Goal: Information Seeking & Learning: Find specific fact

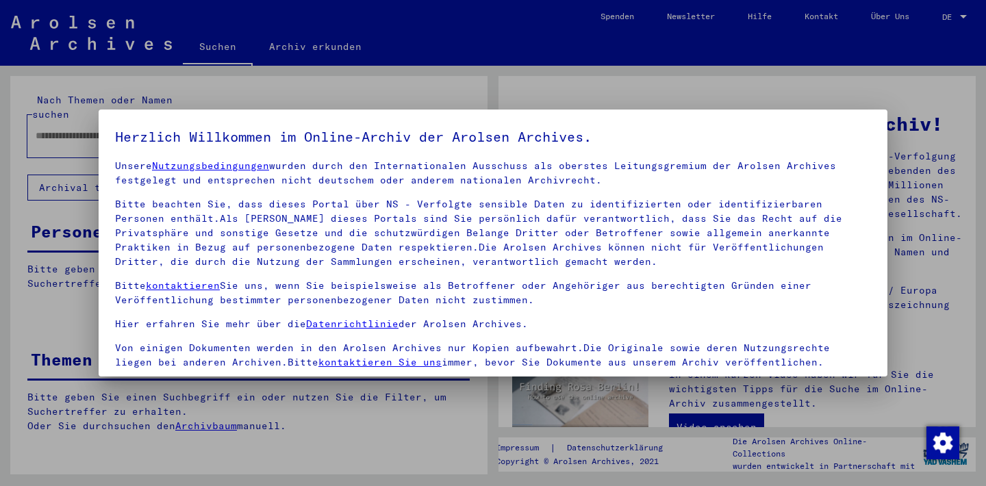
scroll to position [117, 0]
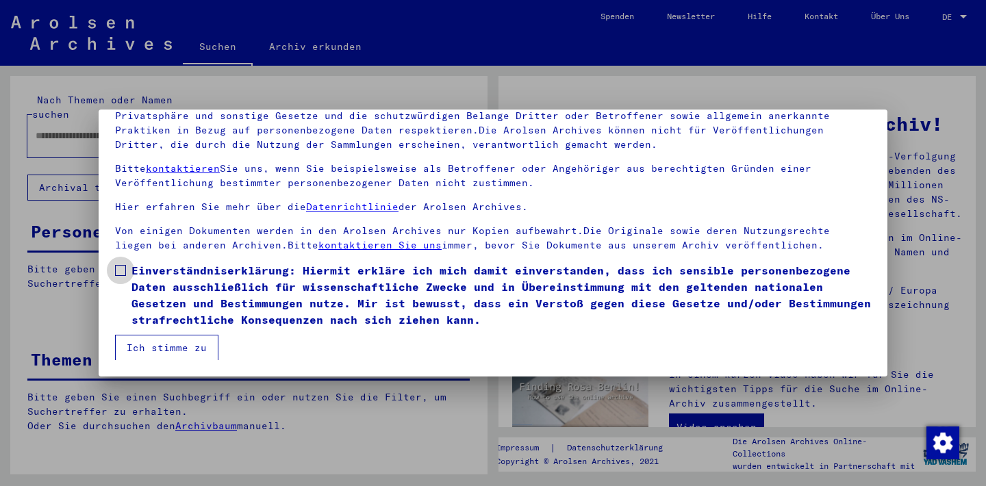
click at [117, 270] on span at bounding box center [120, 270] width 11 height 11
click at [173, 346] on button "Ich stimme zu" at bounding box center [166, 348] width 103 height 26
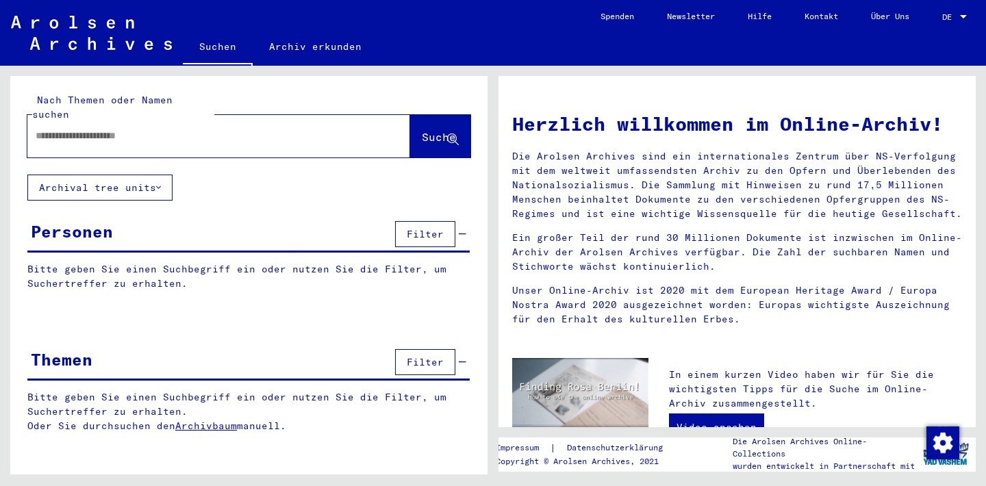
click at [145, 129] on input "text" at bounding box center [202, 136] width 333 height 14
type input "********"
click at [430, 130] on span "Suche" at bounding box center [439, 137] width 34 height 14
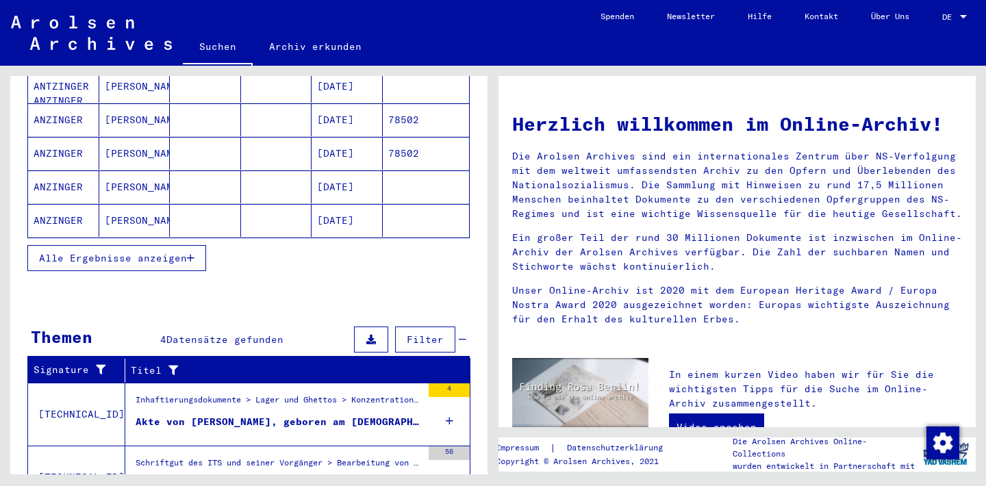
scroll to position [148, 0]
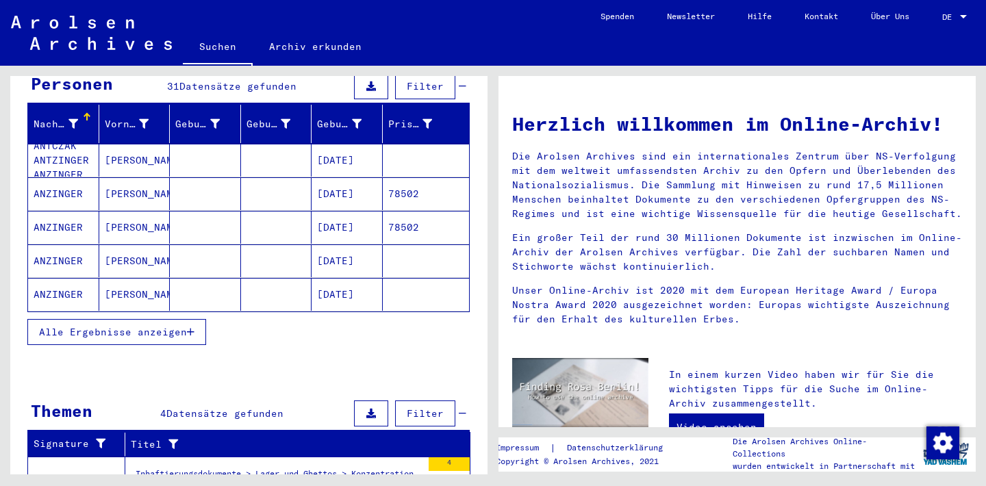
click at [162, 326] on span "Alle Ergebnisse anzeigen" at bounding box center [113, 332] width 148 height 12
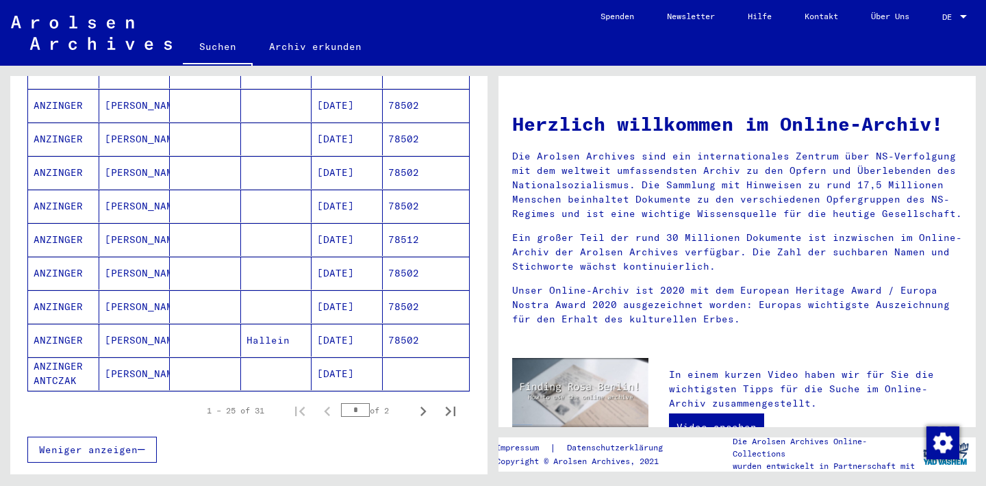
scroll to position [740, 0]
click at [451, 407] on icon "Last page" at bounding box center [451, 412] width 10 height 10
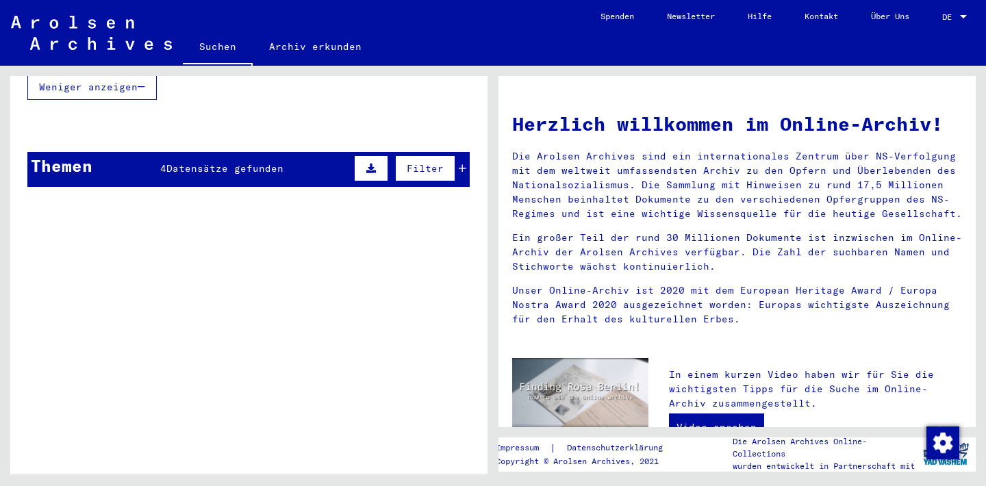
scroll to position [95, 0]
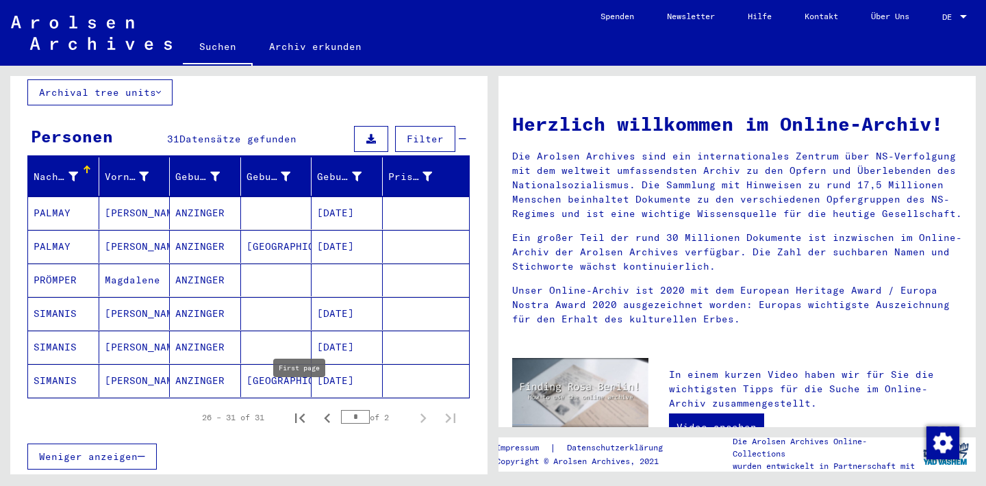
click at [302, 414] on icon "First page" at bounding box center [300, 419] width 10 height 10
type input "*"
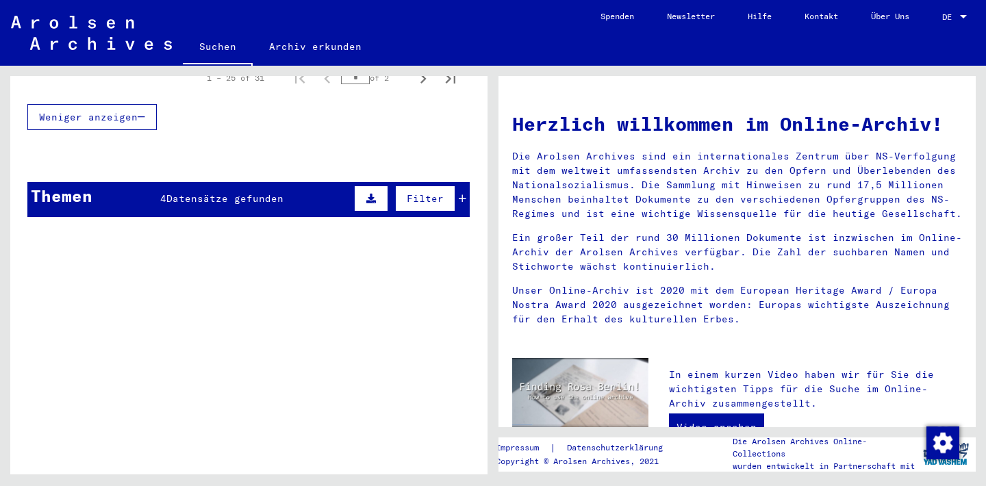
scroll to position [1099, 0]
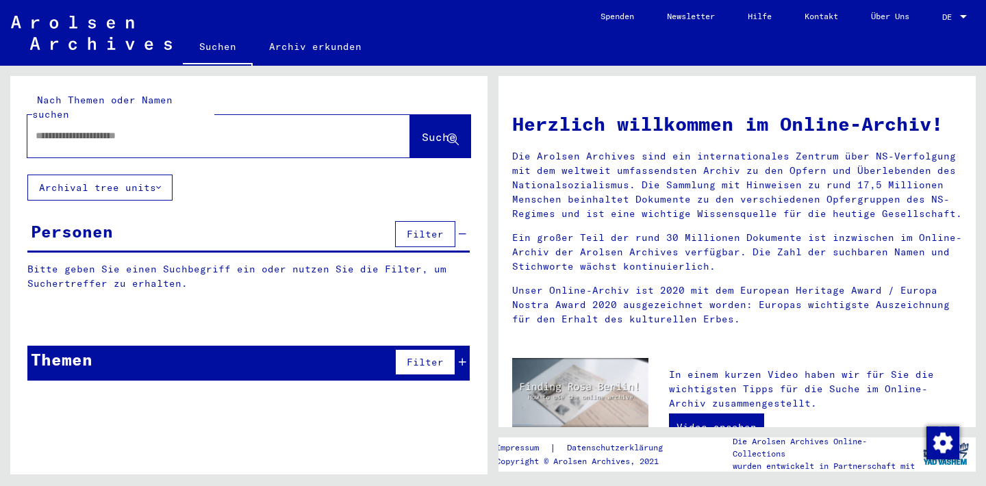
click at [147, 329] on div "Nach Themen oder Namen suchen Suche Archival tree units Personen Filter Bitte g…" at bounding box center [248, 238] width 477 height 325
